Goal: Transaction & Acquisition: Purchase product/service

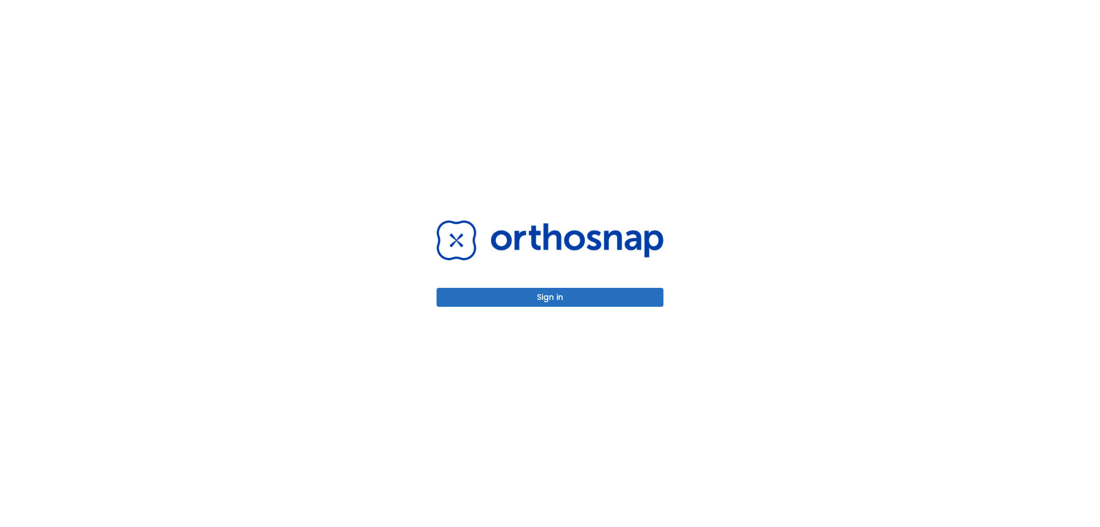
click at [584, 305] on button "Sign in" at bounding box center [550, 297] width 227 height 19
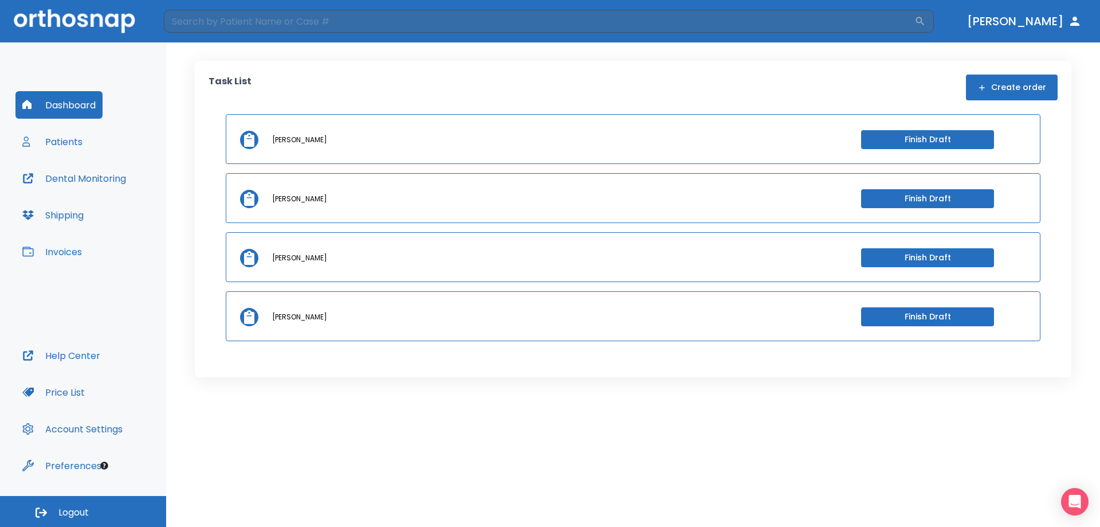
click at [78, 255] on button "Invoices" at bounding box center [51, 252] width 73 height 28
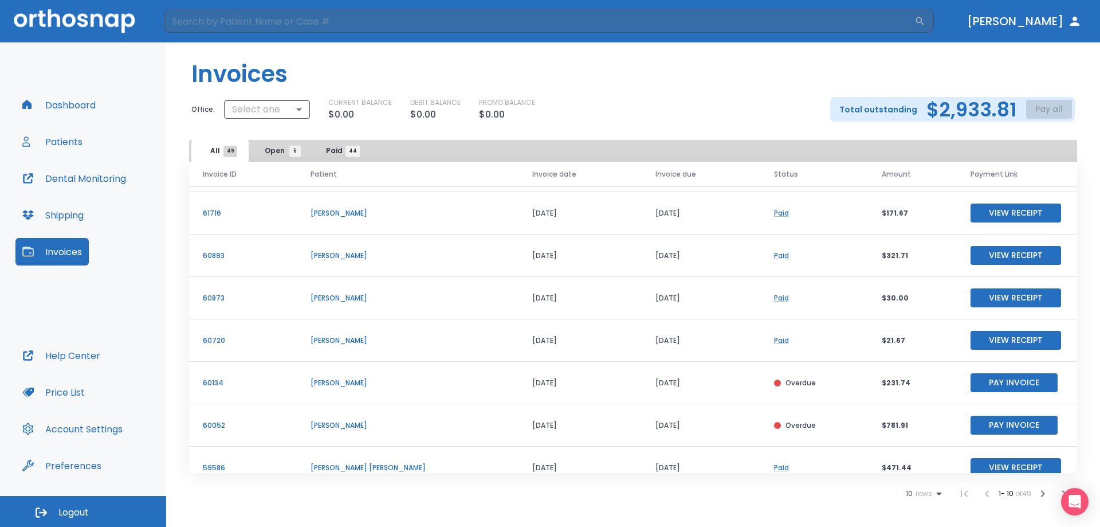
scroll to position [115, 0]
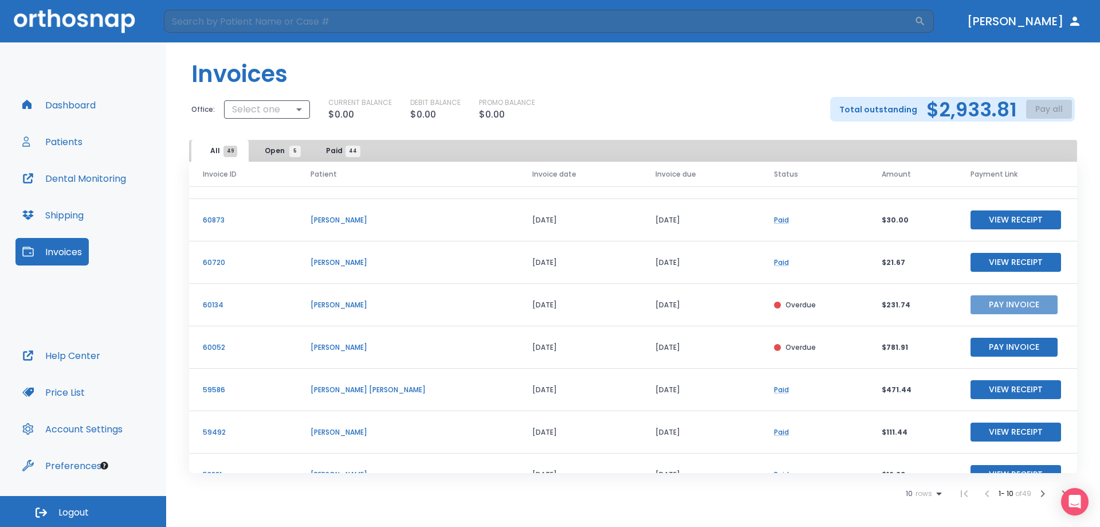
click at [998, 303] on button "Pay Invoice" at bounding box center [1014, 304] width 87 height 19
click at [988, 305] on button "Pay Invoice" at bounding box center [1014, 304] width 87 height 19
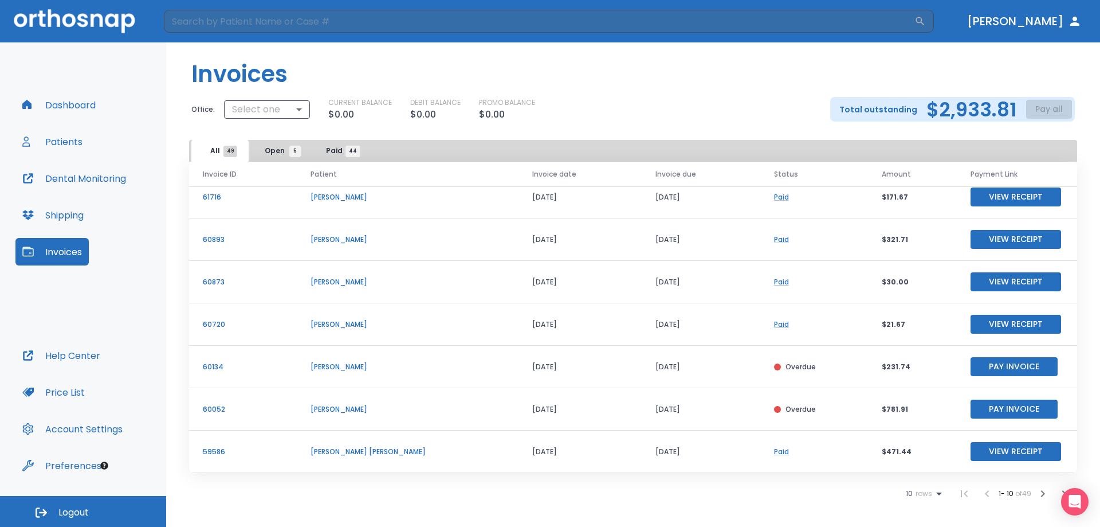
scroll to position [138, 0]
